Goal: Navigation & Orientation: Find specific page/section

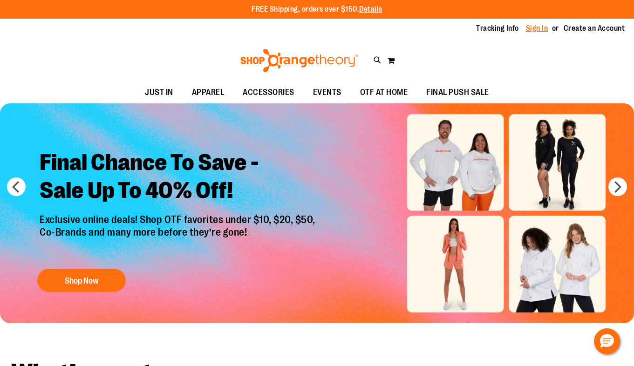
click at [539, 26] on link "Sign In" at bounding box center [537, 28] width 22 height 10
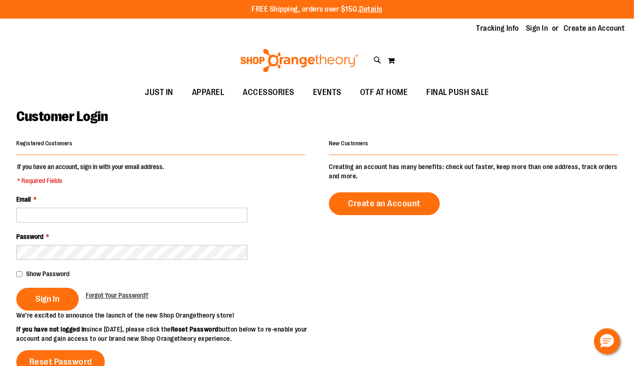
click at [73, 196] on div "Email *" at bounding box center [160, 209] width 289 height 28
click at [73, 215] on input "Email *" at bounding box center [131, 215] width 231 height 15
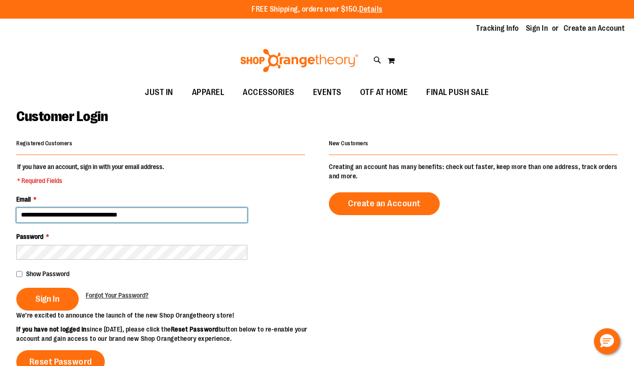
type input "**********"
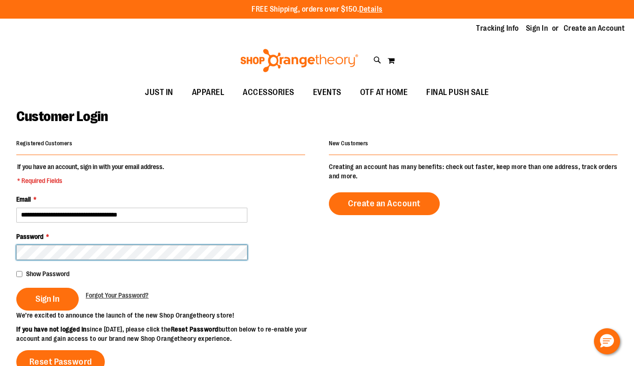
click at [16, 288] on button "Sign In" at bounding box center [47, 299] width 62 height 23
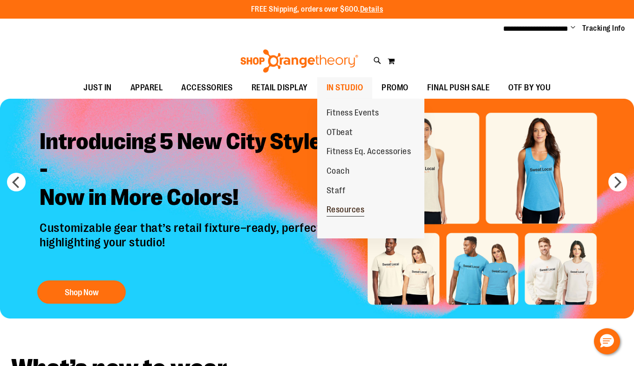
click at [338, 209] on span "Resources" at bounding box center [345, 211] width 38 height 12
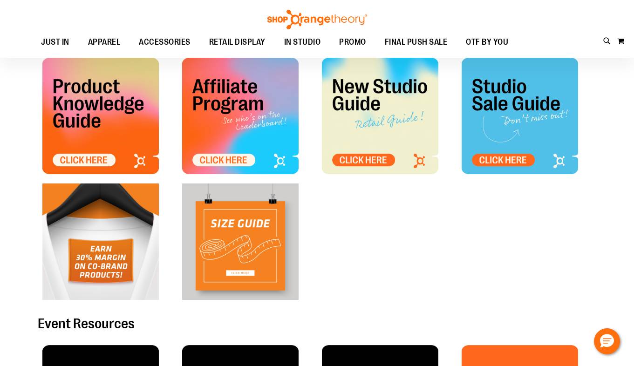
scroll to position [109, 0]
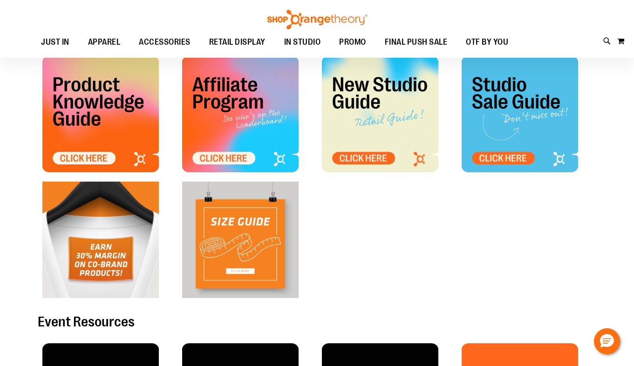
click at [88, 154] on img at bounding box center [100, 114] width 116 height 116
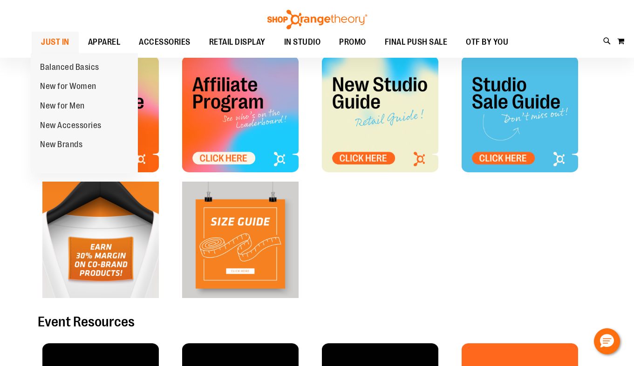
click at [61, 42] on span "JUST IN" at bounding box center [55, 42] width 28 height 21
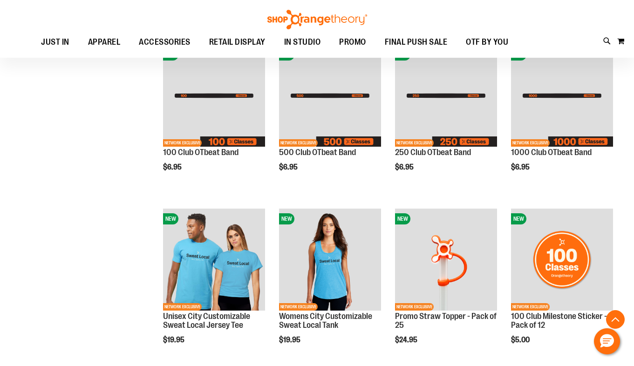
scroll to position [335, 0]
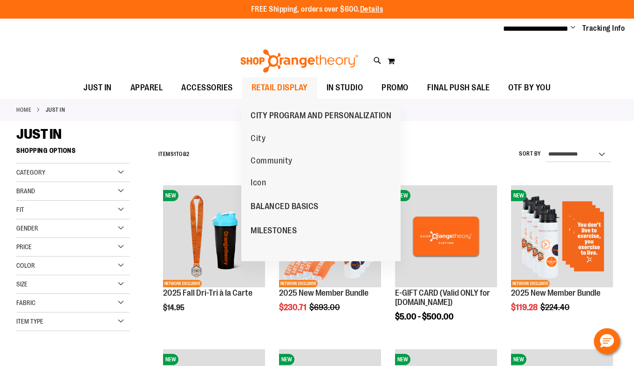
click at [275, 84] on span "RETAIL DISPLAY" at bounding box center [279, 87] width 56 height 21
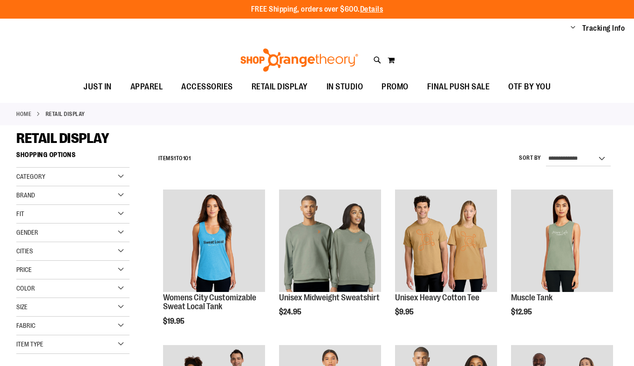
click at [210, 86] on span "ACCESSORIES" at bounding box center [207, 86] width 52 height 21
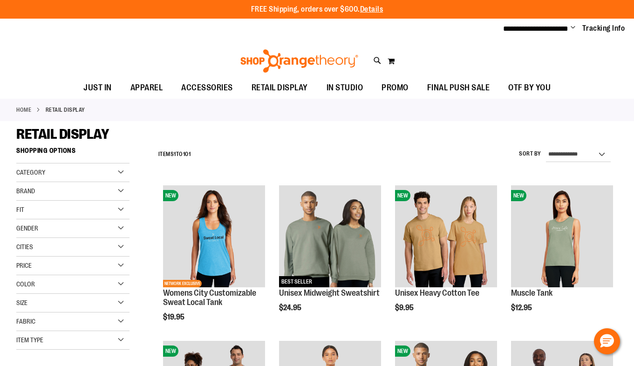
click at [210, 86] on span "ACCESSORIES" at bounding box center [207, 87] width 52 height 21
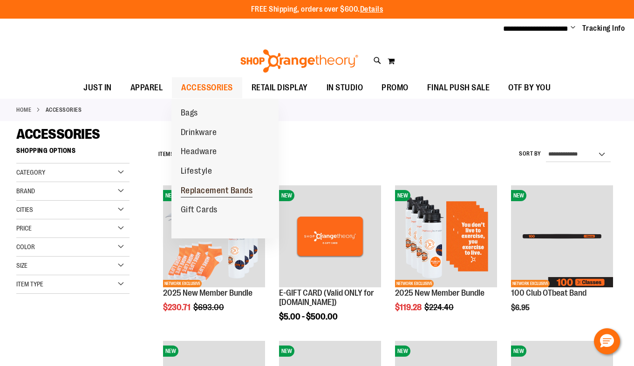
click at [190, 189] on span "Replacement Bands" at bounding box center [217, 192] width 72 height 12
